Goal: Information Seeking & Learning: Learn about a topic

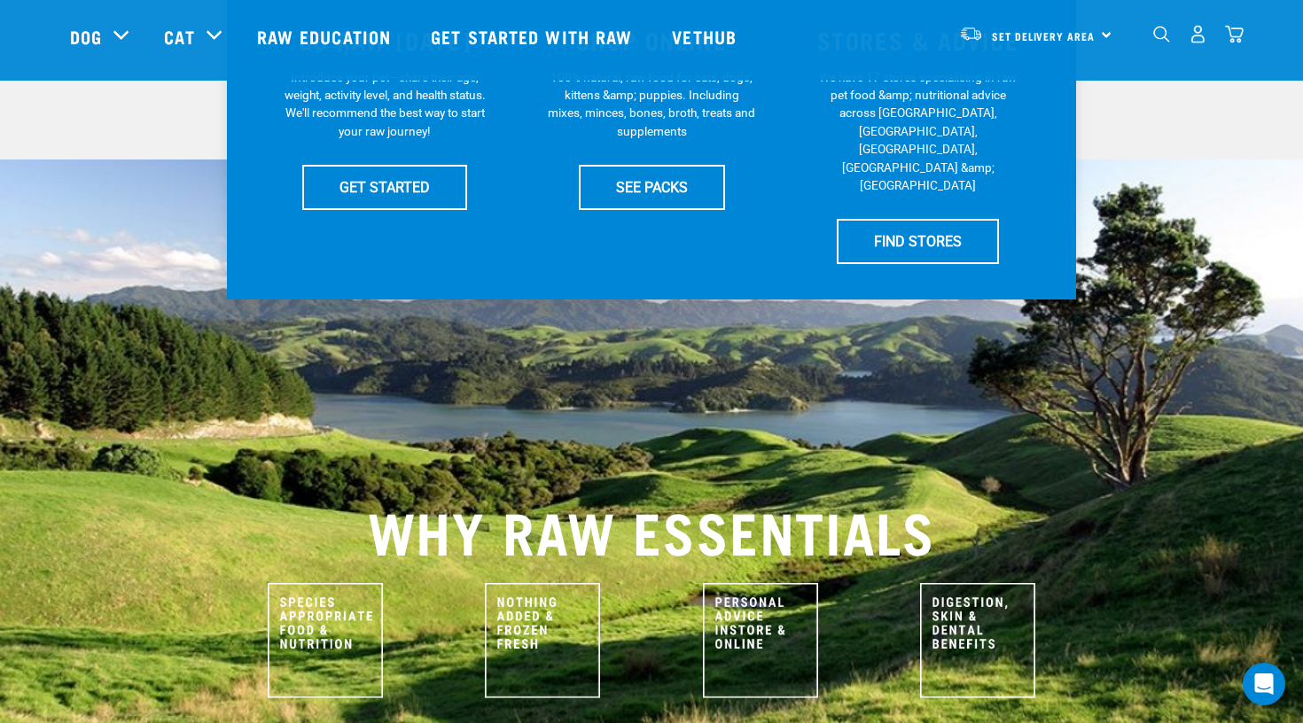
click at [66, 686] on div at bounding box center [651, 657] width 1261 height 191
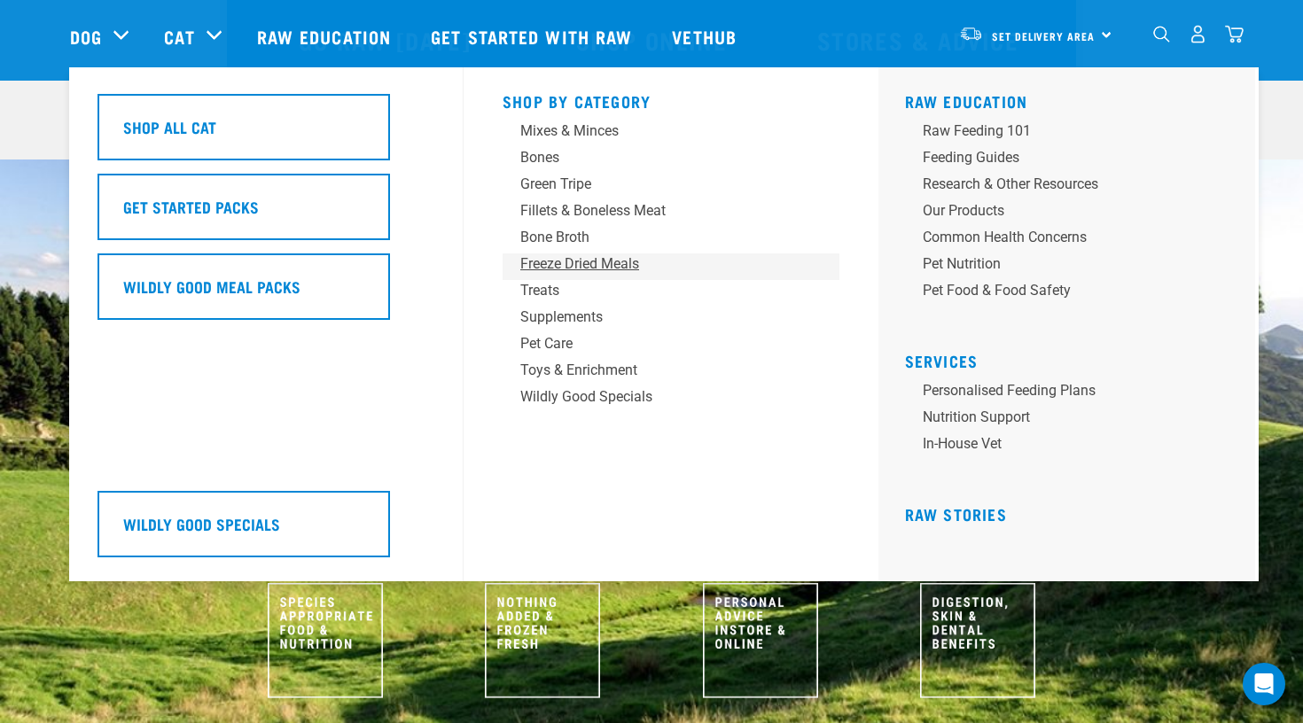
click at [569, 266] on div "Freeze Dried Meals" at bounding box center [658, 264] width 277 height 21
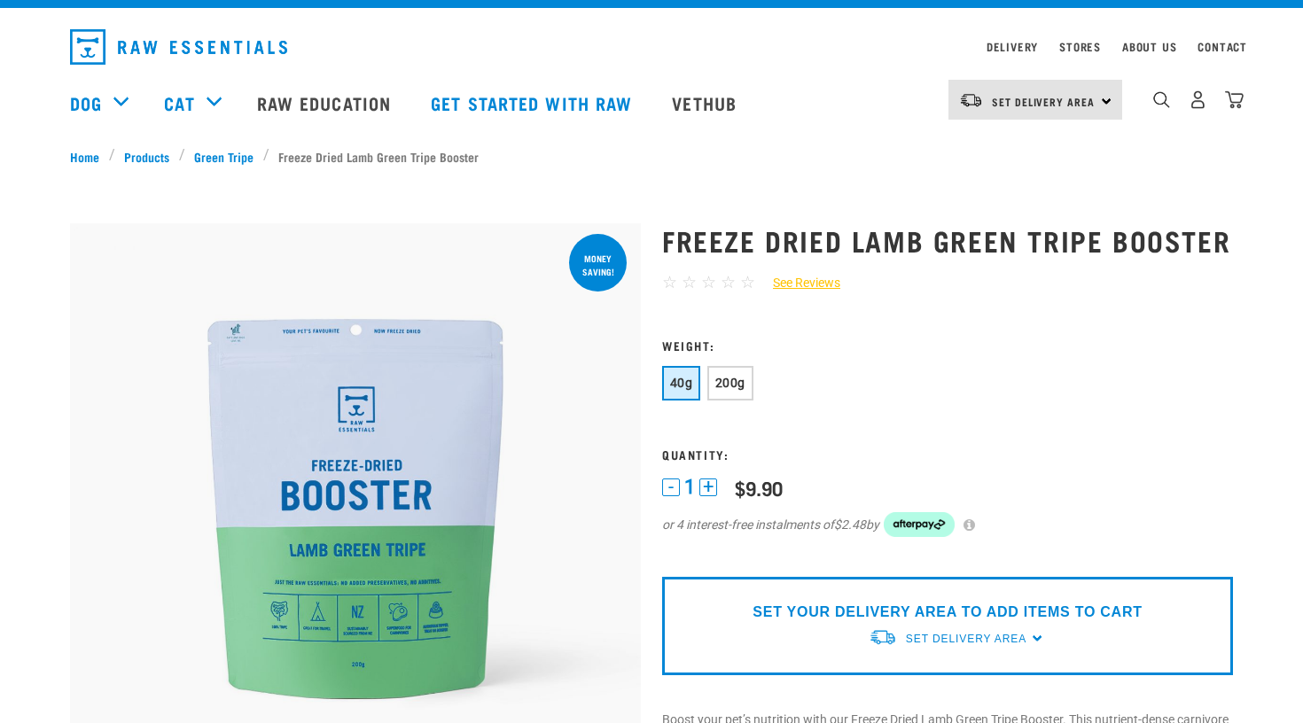
scroll to position [39, 0]
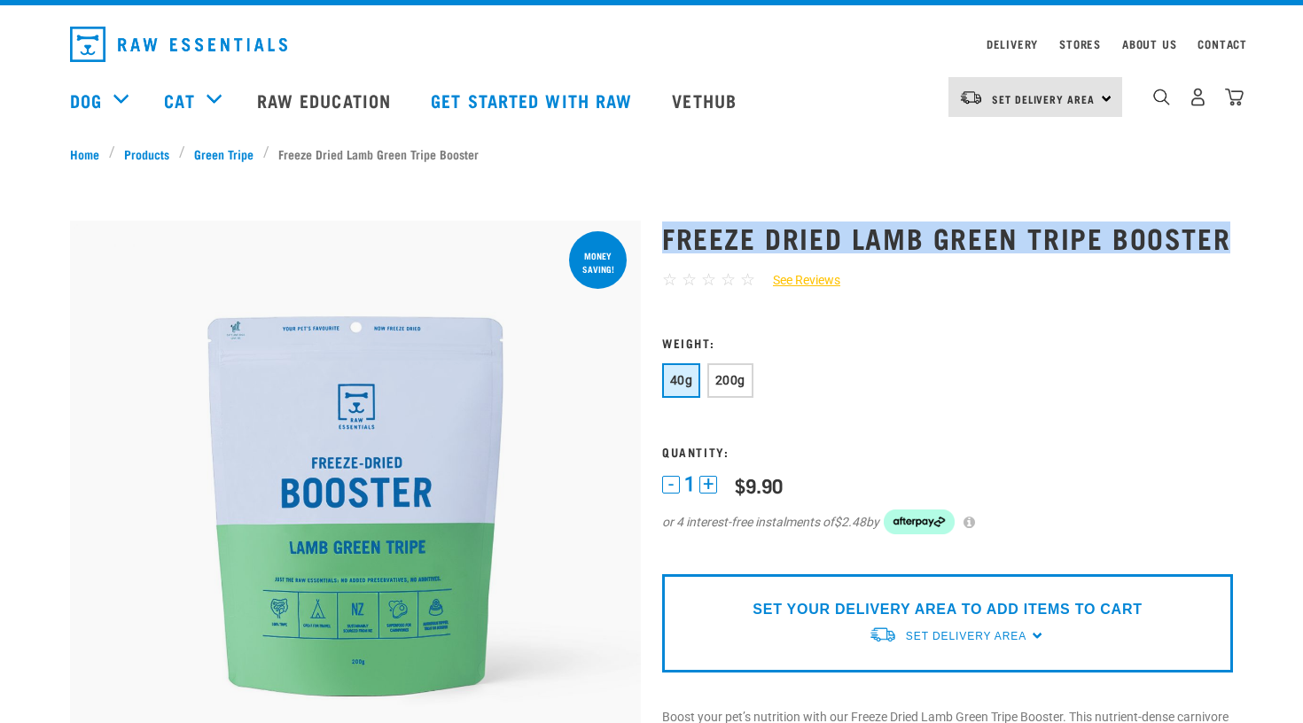
drag, startPoint x: 667, startPoint y: 226, endPoint x: 869, endPoint y: 255, distance: 204.2
click at [869, 254] on h1 "Freeze Dried Lamb Green Tripe Booster" at bounding box center [947, 238] width 571 height 32
copy h1 "Freeze Dried Lamb Green Tripe Booster"
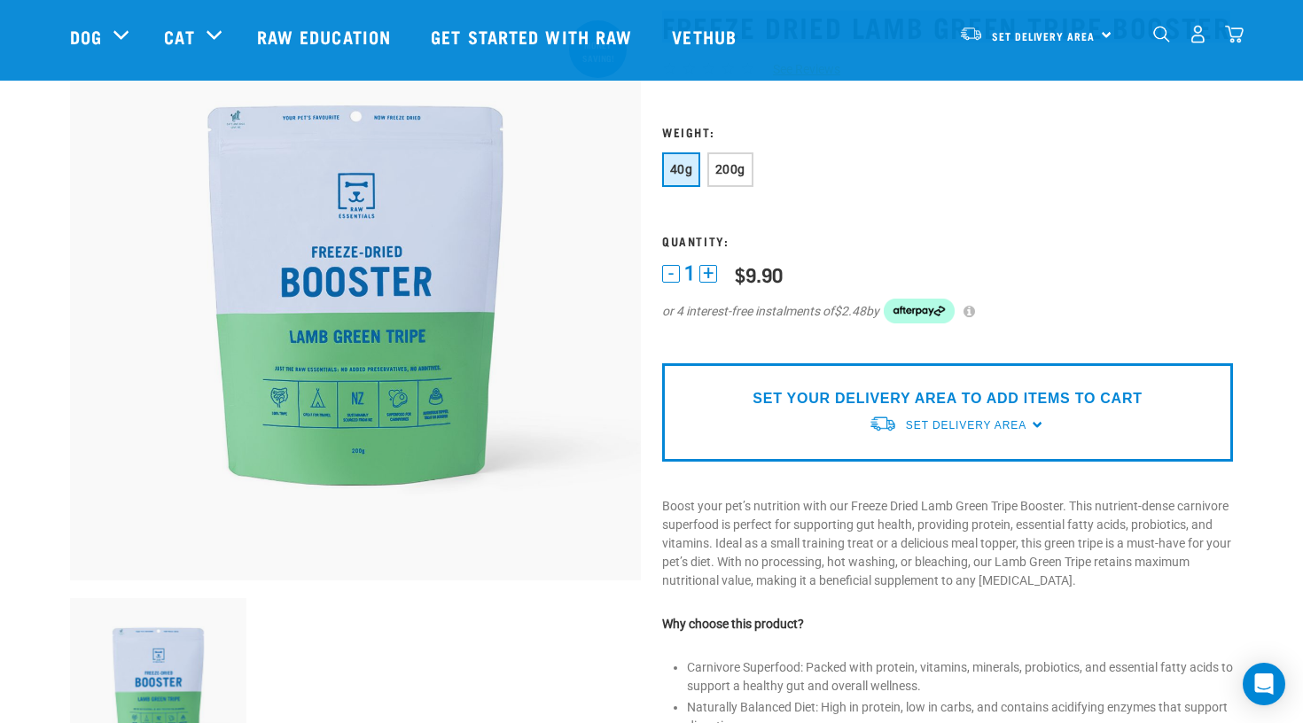
scroll to position [123, 0]
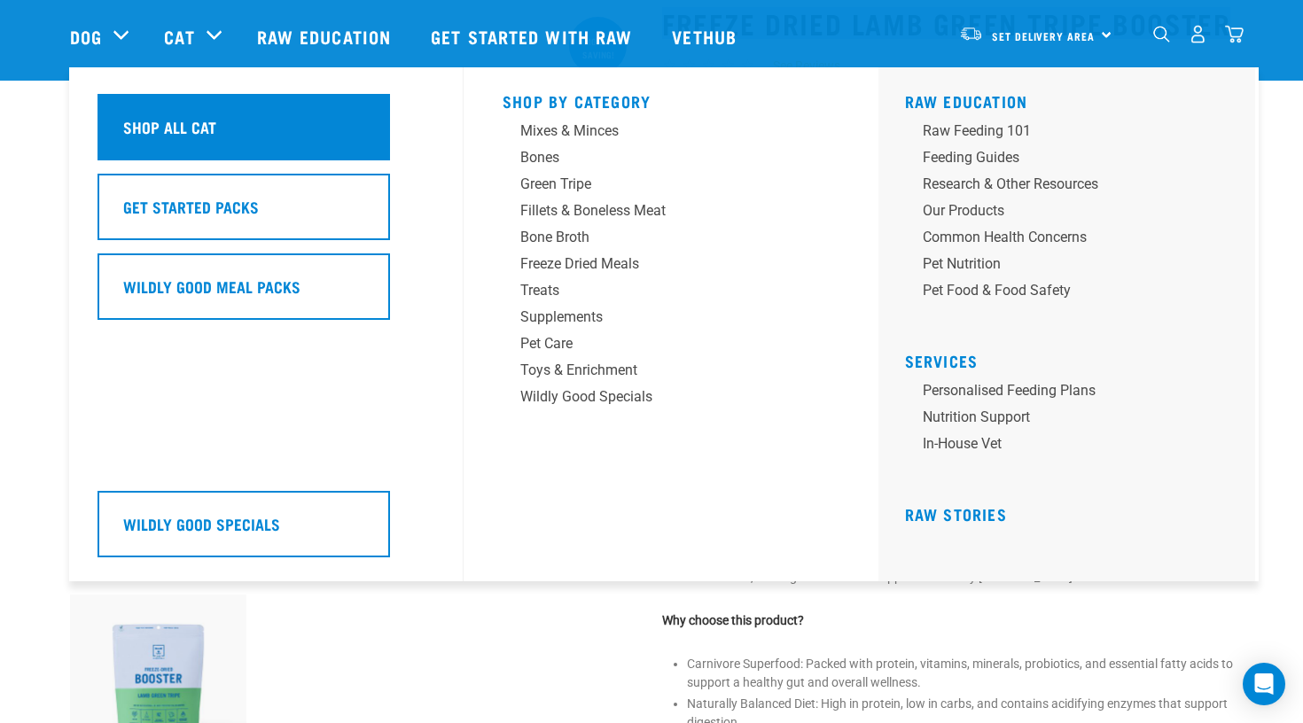
click at [205, 127] on h5 "Shop All Cat" at bounding box center [169, 126] width 93 height 23
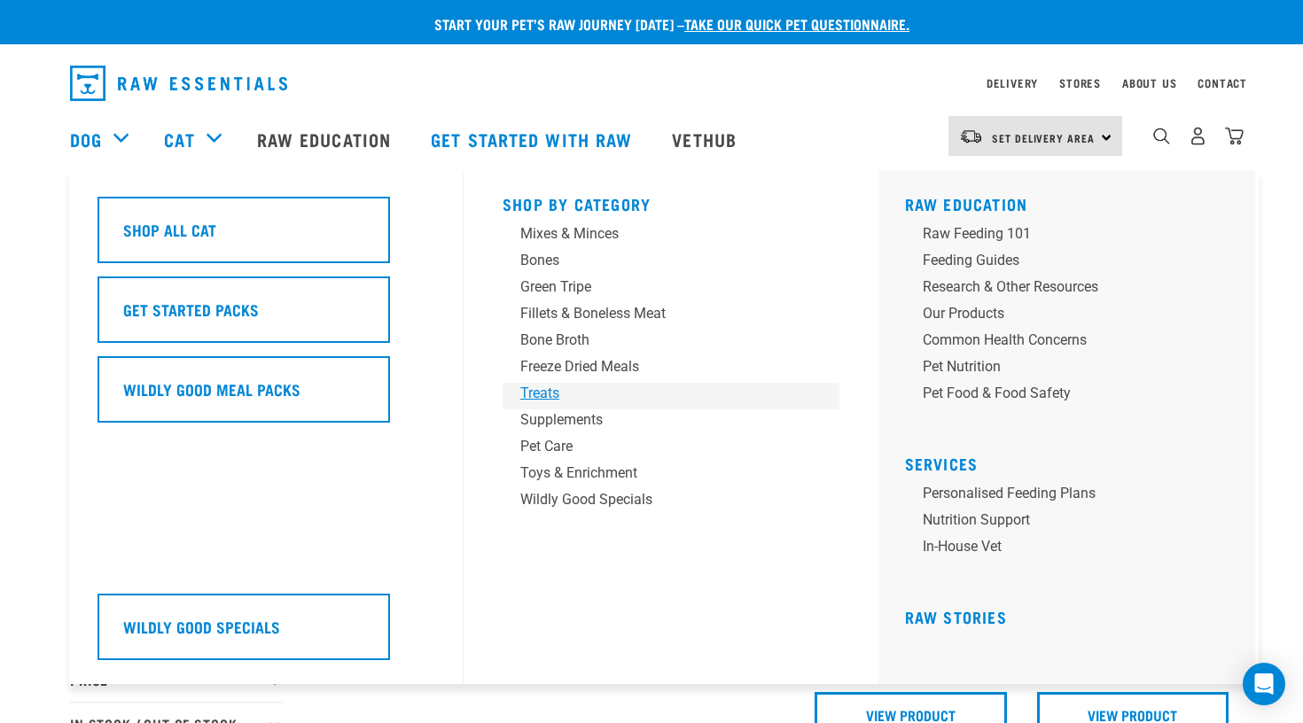
click at [549, 396] on div "Treats" at bounding box center [658, 393] width 277 height 21
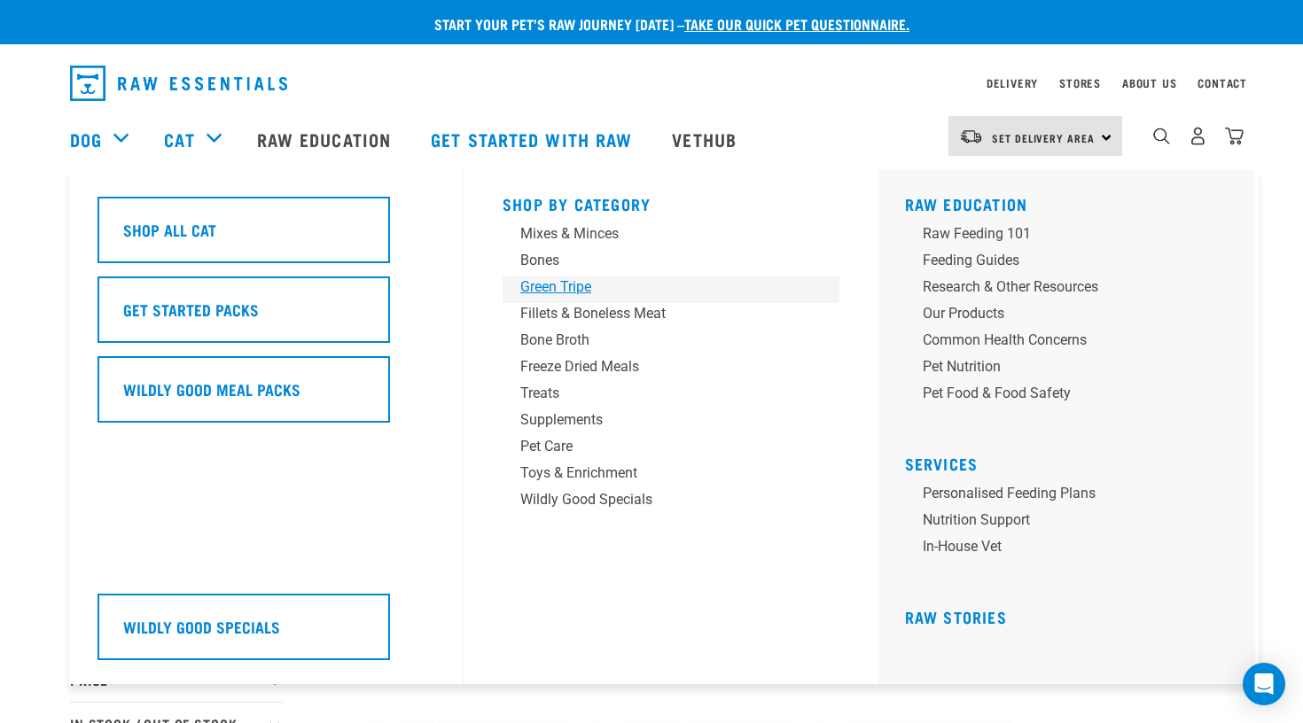
click at [651, 284] on div "Green Tripe" at bounding box center [658, 287] width 277 height 21
click at [612, 363] on div "Freeze Dried Meals" at bounding box center [658, 366] width 277 height 21
click at [547, 396] on div "Treats" at bounding box center [658, 393] width 277 height 21
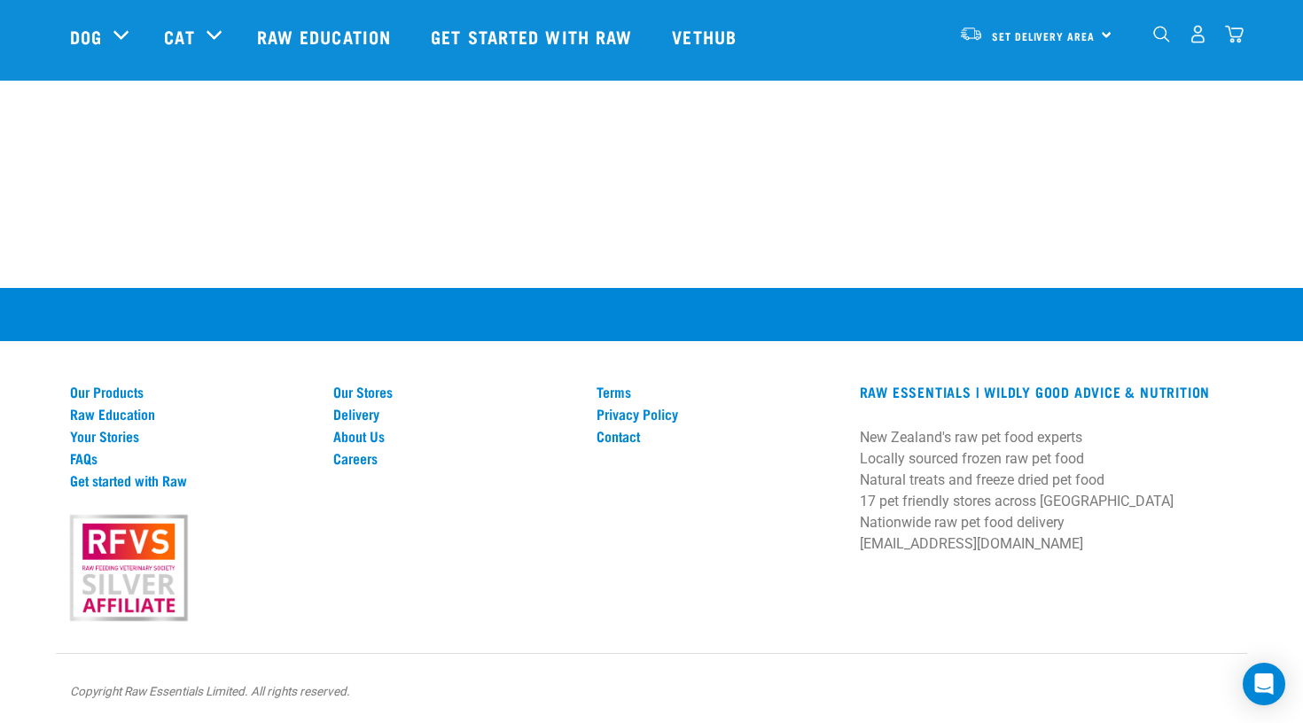
scroll to position [2613, 0]
click at [380, 427] on div "Our Stores Delivery About Us Careers" at bounding box center [454, 502] width 263 height 236
click at [391, 435] on link "About Us" at bounding box center [454, 436] width 242 height 16
click at [369, 441] on link "About Us" at bounding box center [454, 436] width 242 height 16
click at [355, 437] on link "About Us" at bounding box center [454, 436] width 242 height 16
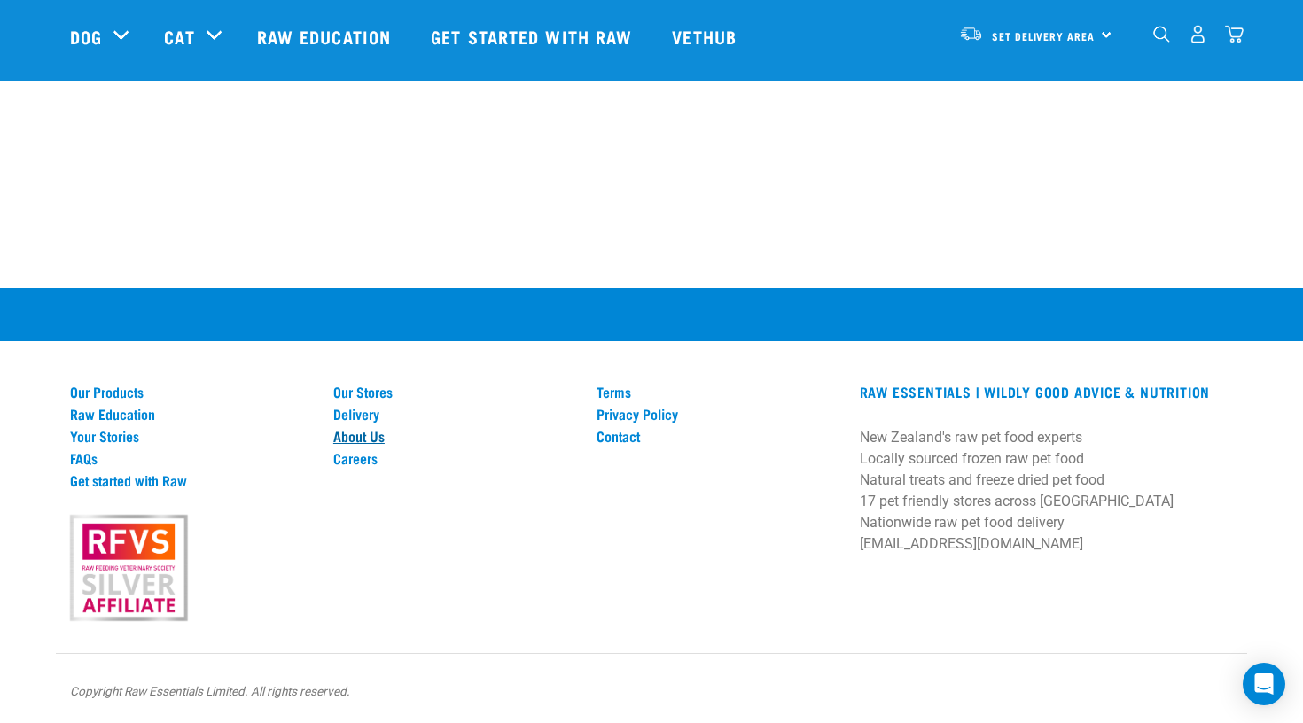
click at [355, 432] on link "About Us" at bounding box center [454, 436] width 242 height 16
click at [370, 452] on link "Careers" at bounding box center [454, 458] width 242 height 16
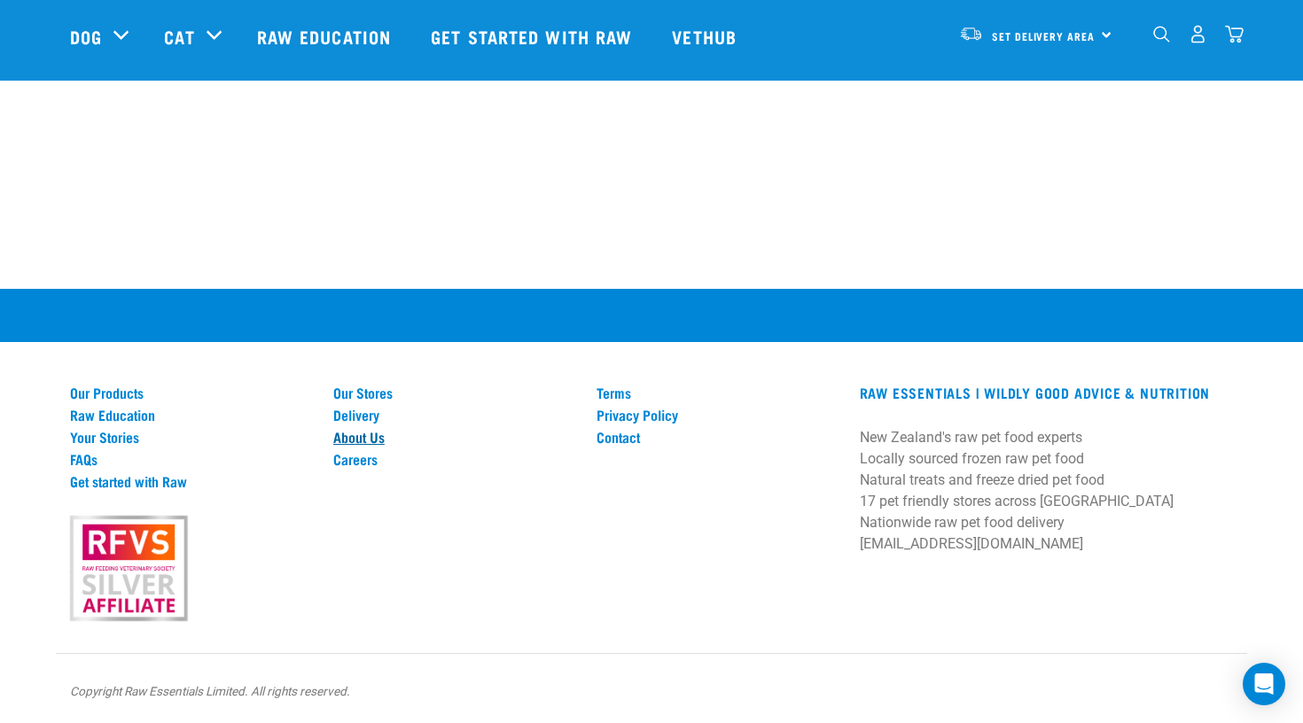
scroll to position [1245, 0]
click at [370, 438] on link "About Us" at bounding box center [454, 437] width 242 height 16
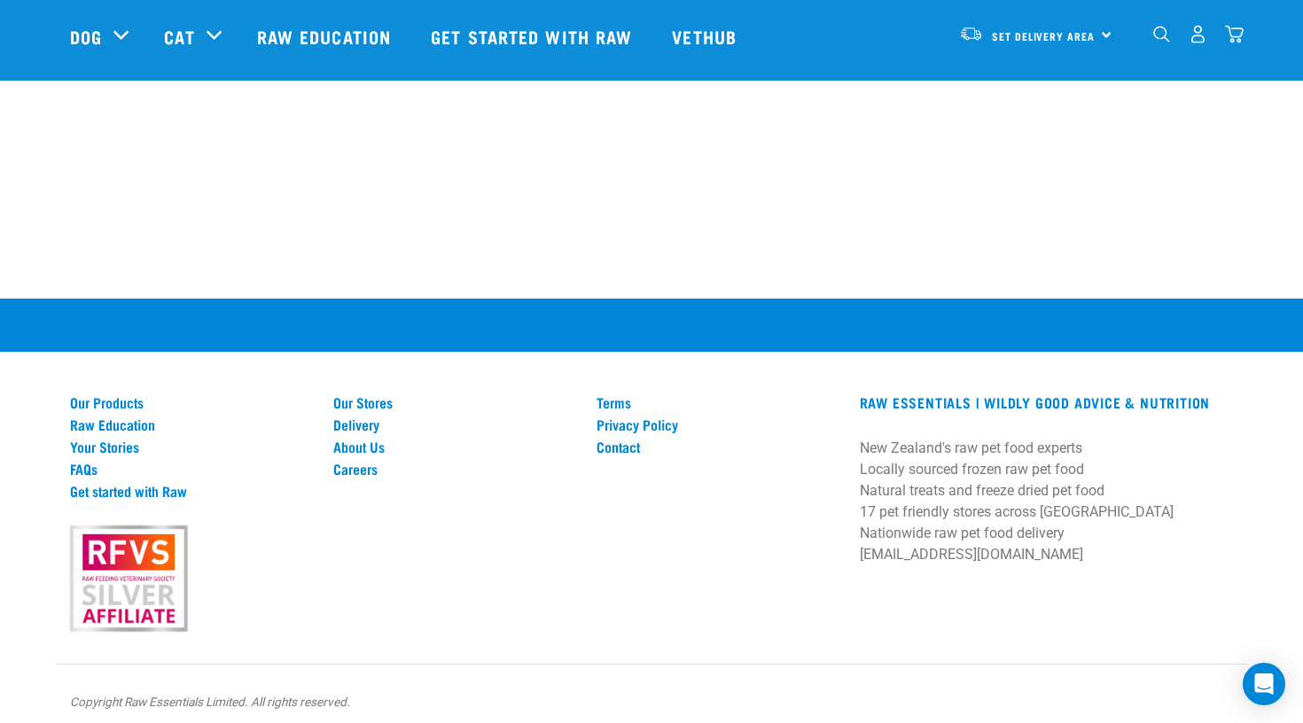
scroll to position [2429, 0]
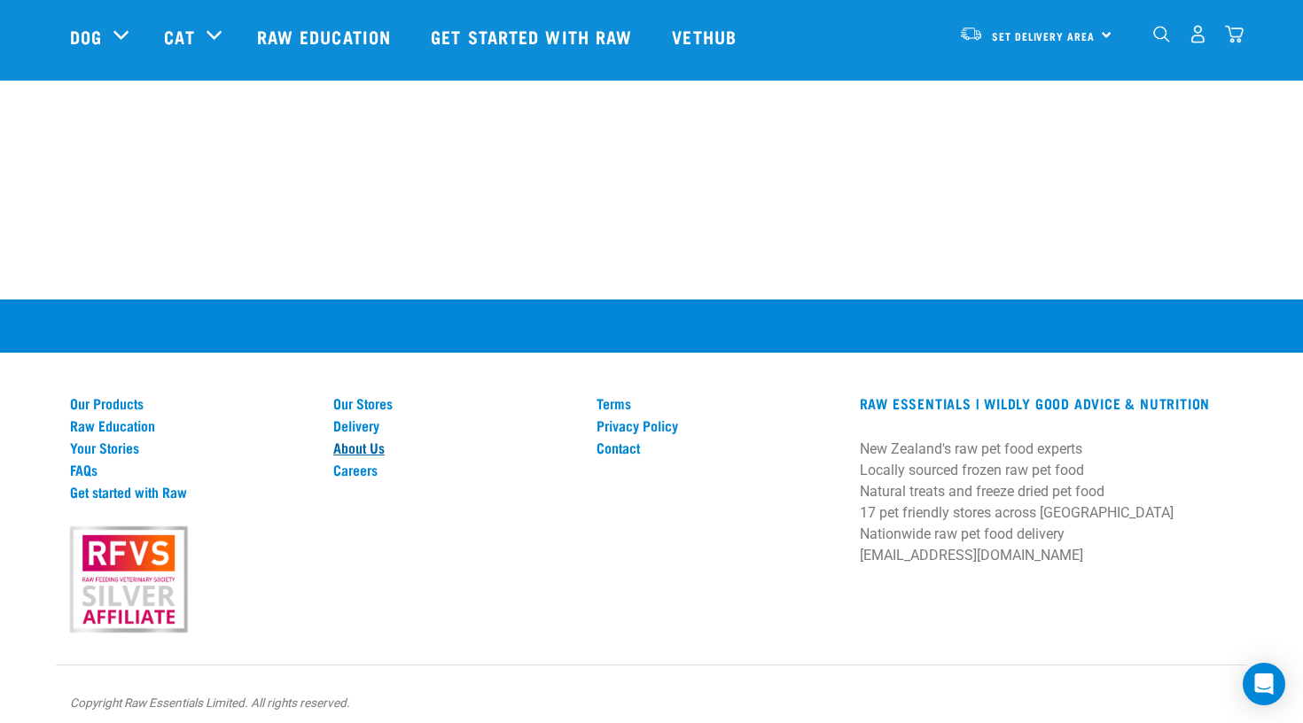
click at [380, 440] on link "About Us" at bounding box center [454, 448] width 242 height 16
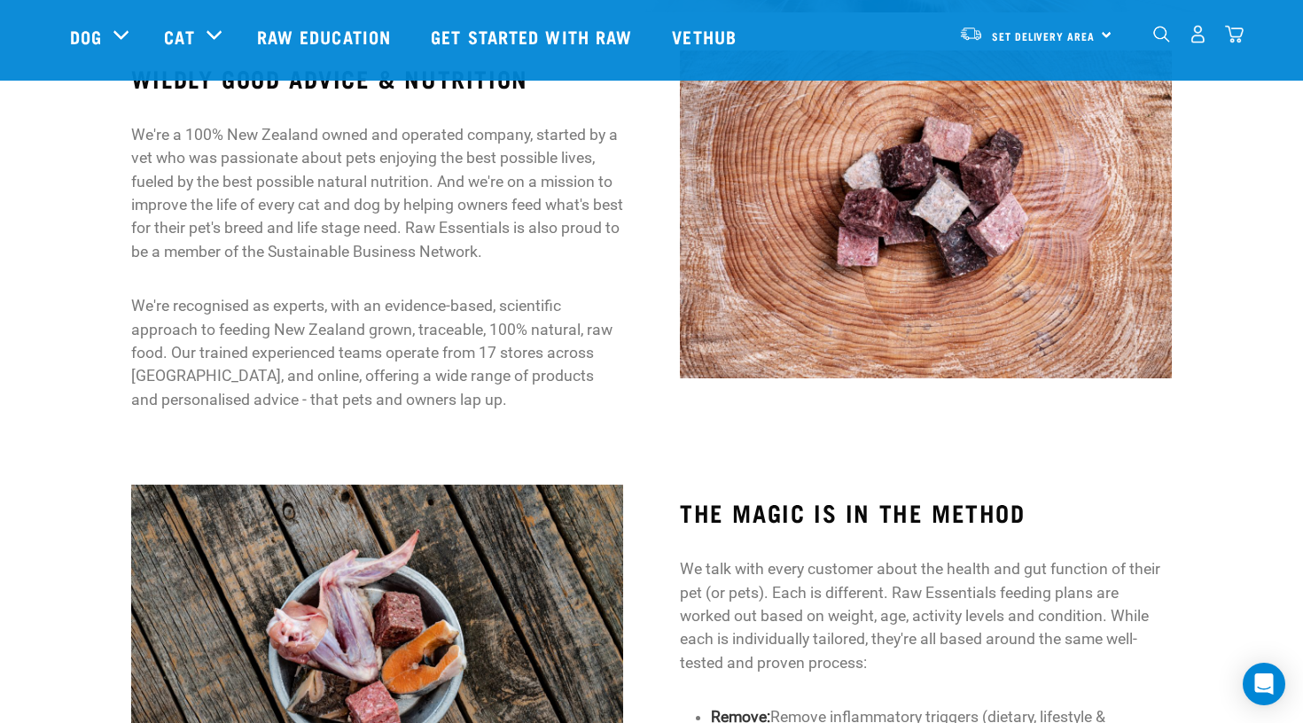
scroll to position [598, 0]
